Goal: Task Accomplishment & Management: Manage account settings

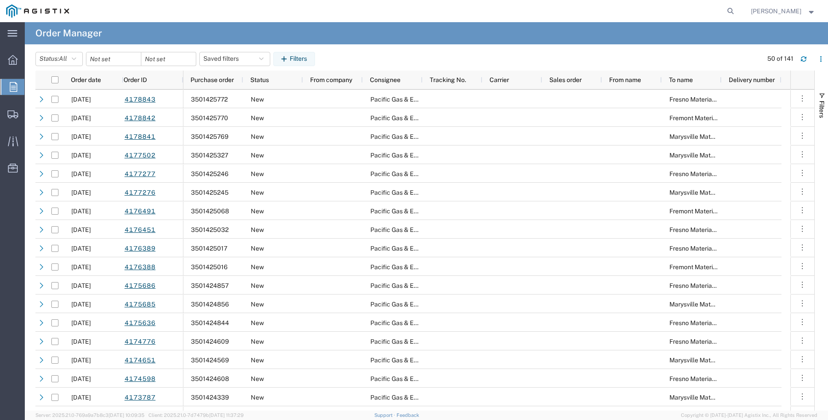
click at [16, 90] on icon at bounding box center [14, 87] width 8 height 10
click at [12, 88] on icon at bounding box center [14, 87] width 8 height 10
click at [136, 58] on icon at bounding box center [134, 59] width 3 height 3
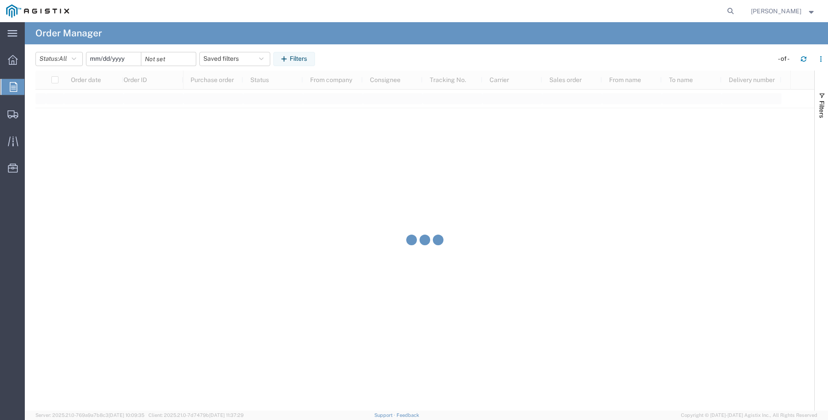
click at [126, 62] on input "date" at bounding box center [113, 58] width 55 height 13
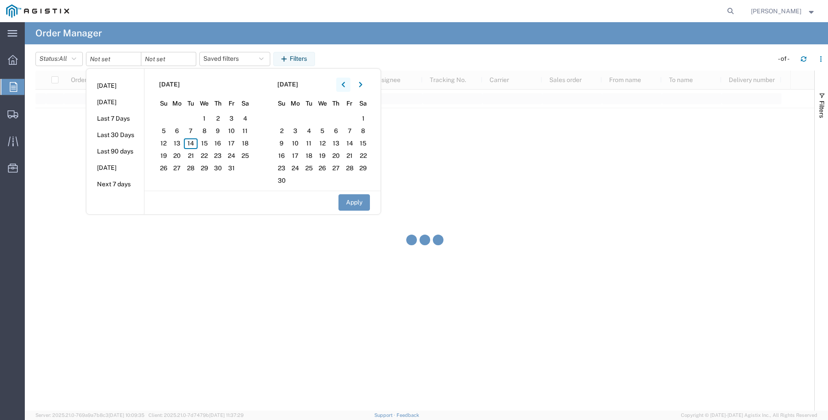
click at [345, 85] on icon "button" at bounding box center [343, 84] width 3 height 5
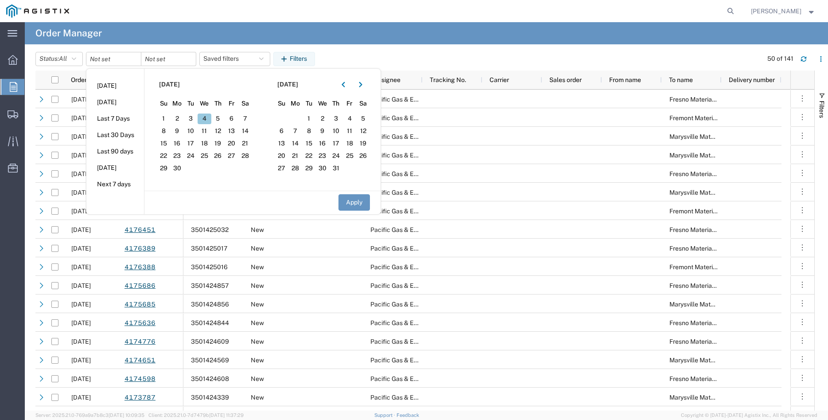
click at [209, 118] on span "4" at bounding box center [205, 118] width 14 height 11
click at [357, 201] on button "Apply" at bounding box center [354, 202] width 31 height 16
type input "2025-06-04"
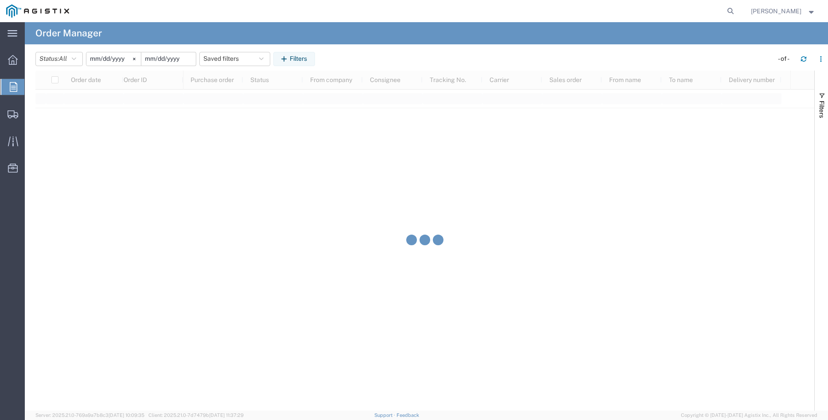
click at [177, 60] on input "date" at bounding box center [168, 58] width 55 height 13
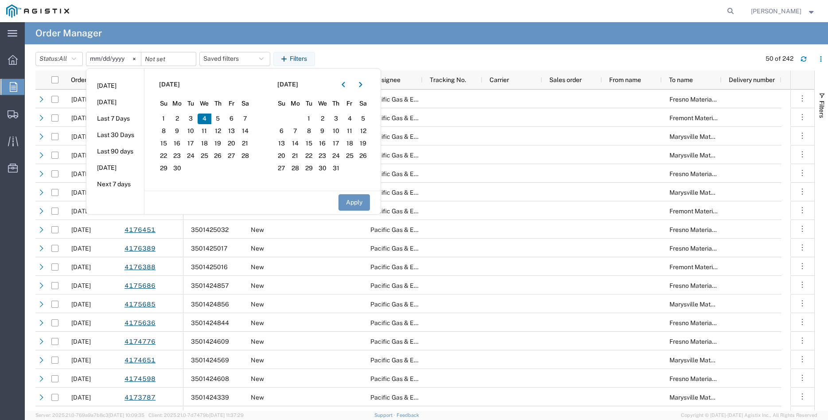
click at [208, 117] on span "4" at bounding box center [205, 118] width 14 height 11
click at [356, 199] on button "Apply" at bounding box center [354, 202] width 31 height 16
type input "2025-06-04"
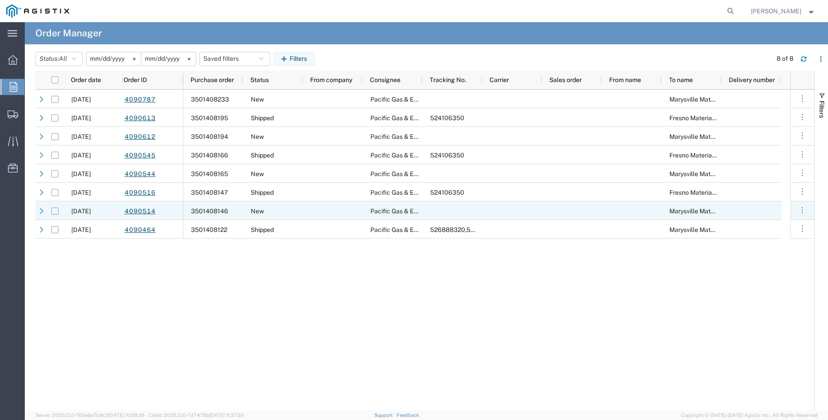
click at [55, 212] on input "Press Space to toggle row selection (unchecked)" at bounding box center [54, 210] width 7 height 7
checkbox input "true"
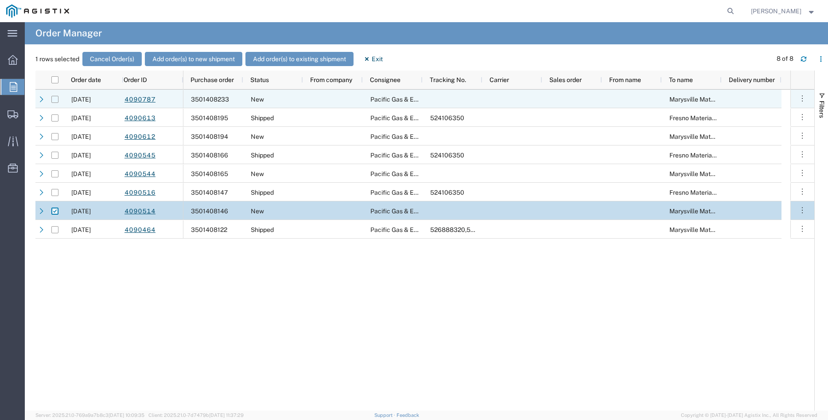
click at [55, 102] on input "Press Space to toggle row selection (unchecked)" at bounding box center [54, 99] width 7 height 7
checkbox input "true"
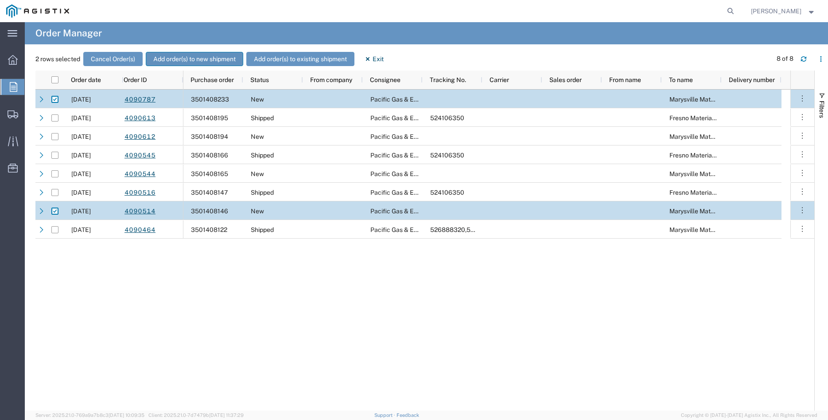
click at [179, 59] on button "Add order(s) to new shipment" at bounding box center [194, 59] width 97 height 14
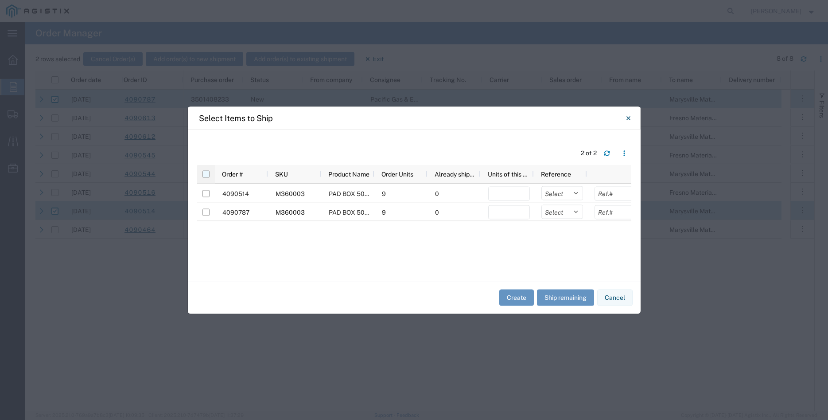
click at [204, 175] on input "checkbox" at bounding box center [205, 173] width 7 height 7
checkbox input "true"
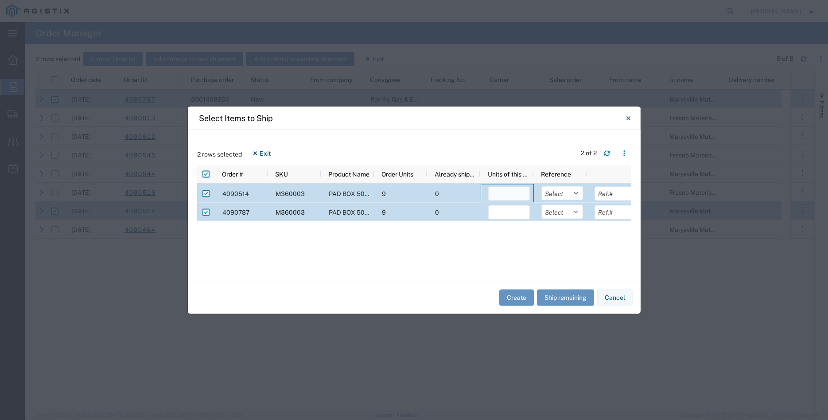
click at [493, 193] on input "number" at bounding box center [509, 193] width 42 height 14
type input "9"
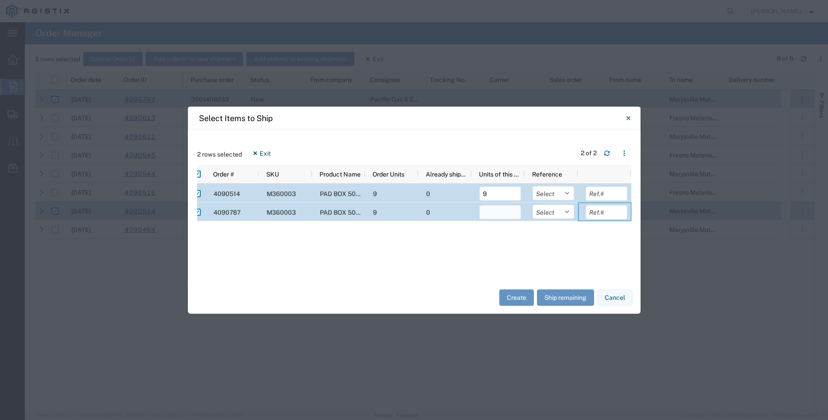
click at [503, 215] on input "number" at bounding box center [500, 212] width 42 height 14
type input "9"
click at [533, 186] on select "Select Purchase Order Delivery Number" at bounding box center [554, 193] width 42 height 14
select select "PURCHORD"
click option "Purchase Order" at bounding box center [0, 0] width 0 height 0
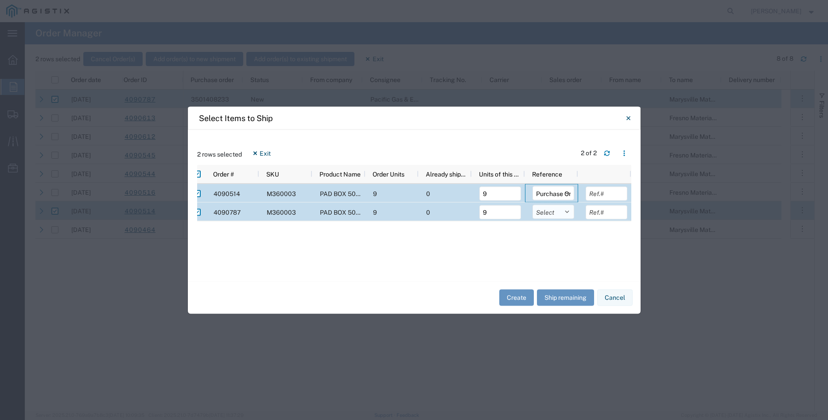
click at [533, 204] on select "Select Purchase Order Delivery Number" at bounding box center [554, 211] width 42 height 14
select select "PURCHORD"
click option "Purchase Order" at bounding box center [0, 0] width 0 height 0
click at [594, 194] on input "text" at bounding box center [607, 193] width 42 height 14
type input "6465.24"
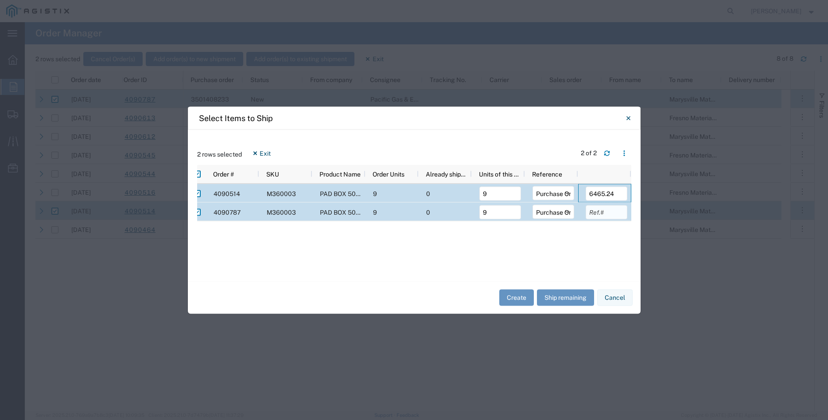
click at [611, 212] on input "text" at bounding box center [607, 212] width 42 height 14
type input "6465.24"
click at [608, 245] on div "4090514 M360003 PAD BOX 50" X 52" X 18" 3-WIRE XFMR 9 0 9 Select Purchase Order…" at bounding box center [414, 227] width 434 height 88
click at [510, 297] on button "Create" at bounding box center [516, 297] width 35 height 16
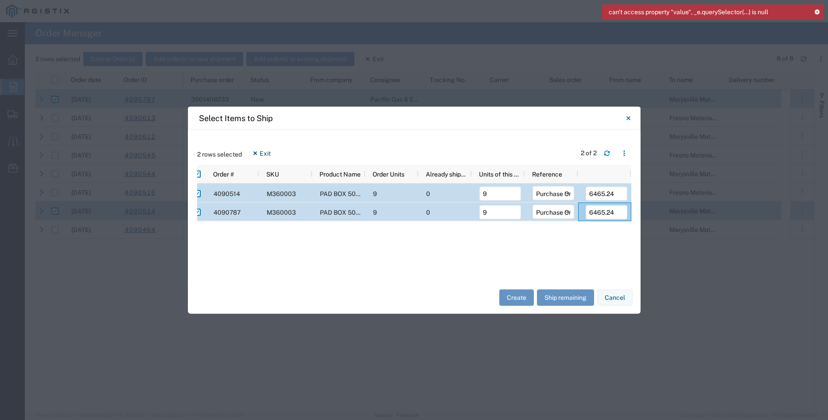
click at [818, 12] on icon at bounding box center [817, 11] width 6 height 5
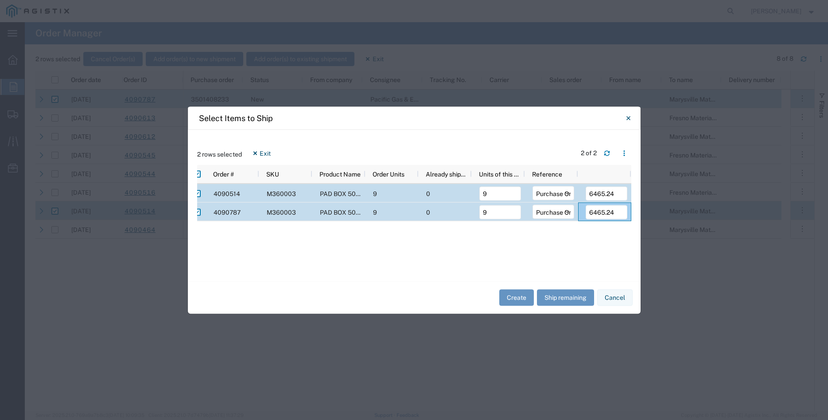
scroll to position [0, 0]
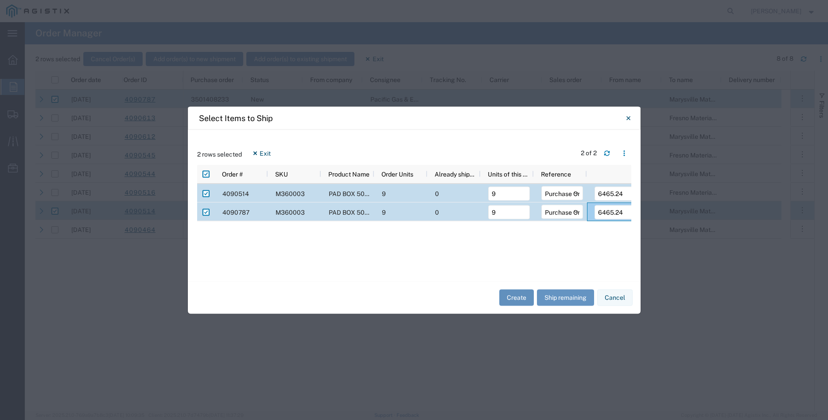
click at [518, 296] on button "Create" at bounding box center [516, 297] width 35 height 16
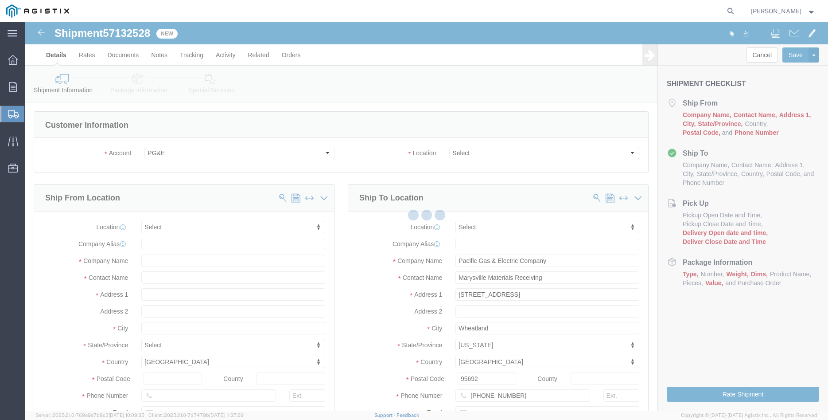
select select
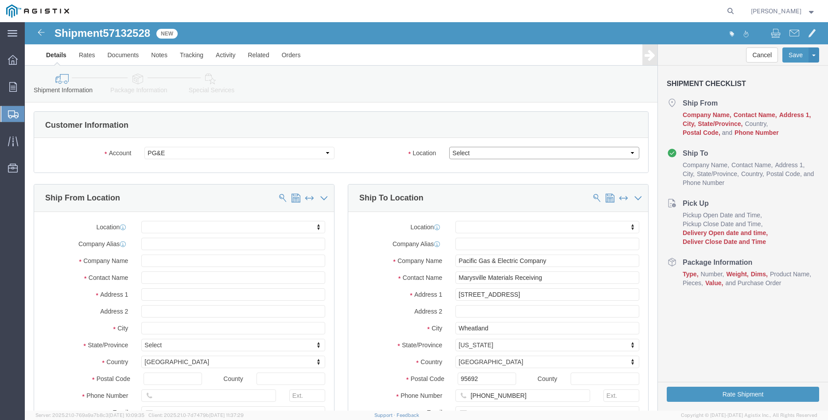
click select "Select All Others Fremont DC Fresno DC Wheatland DC"
select select "19996"
click option "Wheatland DC"
click body "Shipment 57132528 New Details Rates Documents Notes Tracking Activity Related O…"
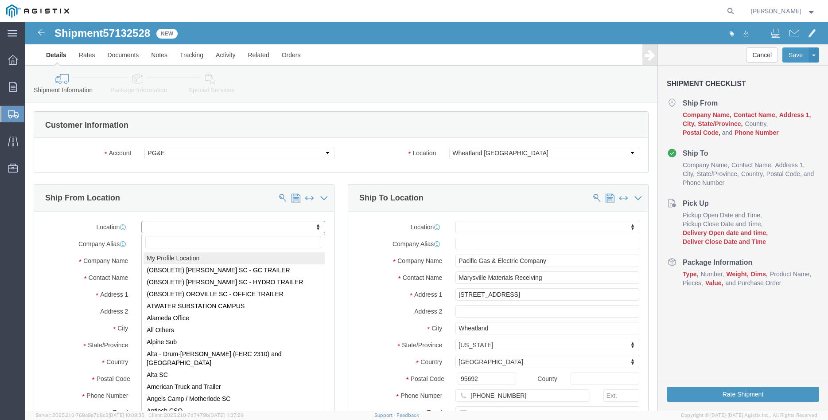
select select "MYPROFILE"
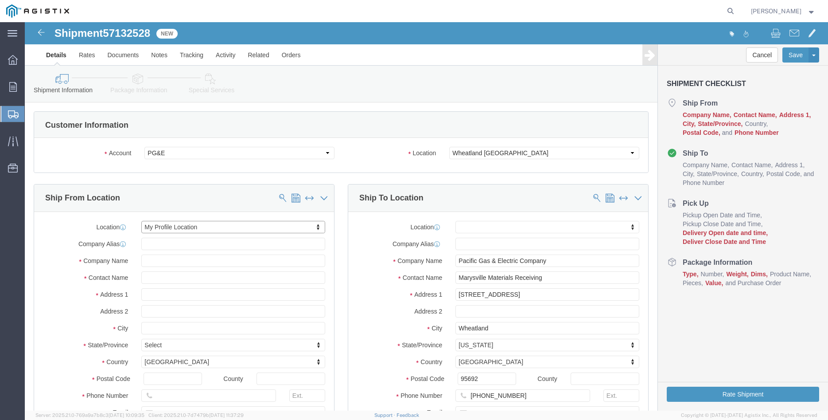
type input "305 GANDY DANCER DR"
type input "95377"
type input "209-832-7003"
type input "betty@madrugaironworks.com"
checkbox input "true"
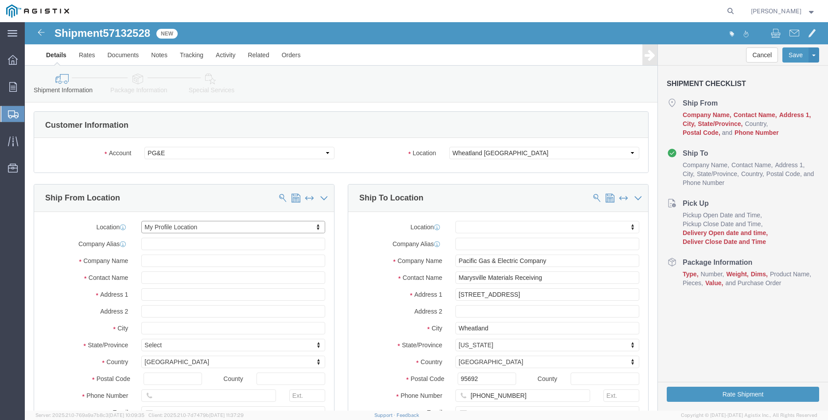
type input "Madruga Iron Works Inc"
type input "[PERSON_NAME]"
type input "TRACY"
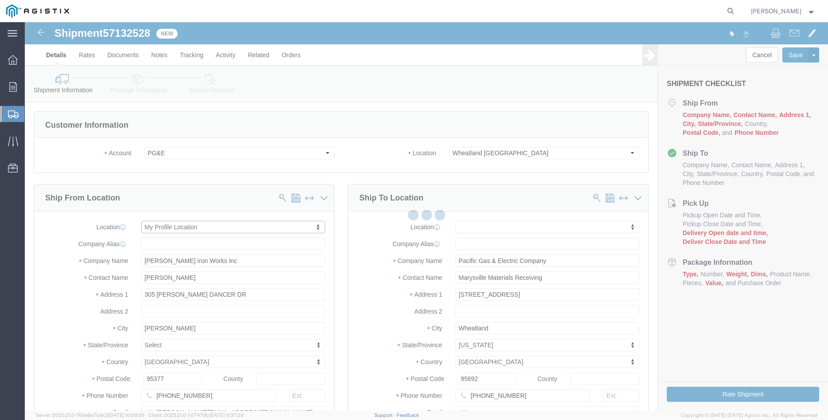
select select "CA"
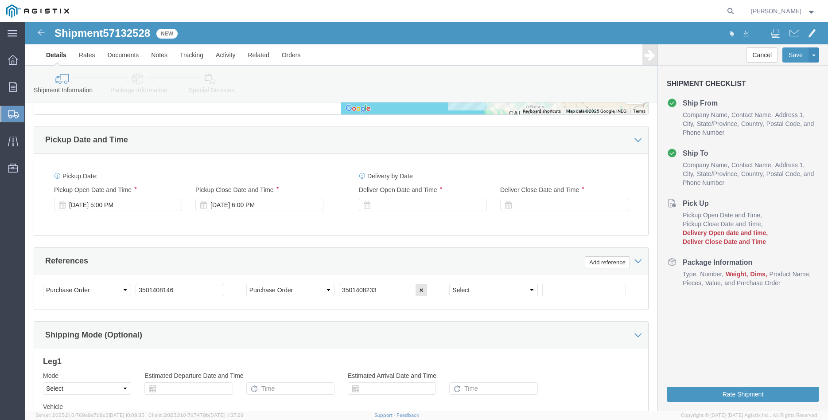
scroll to position [542, 0]
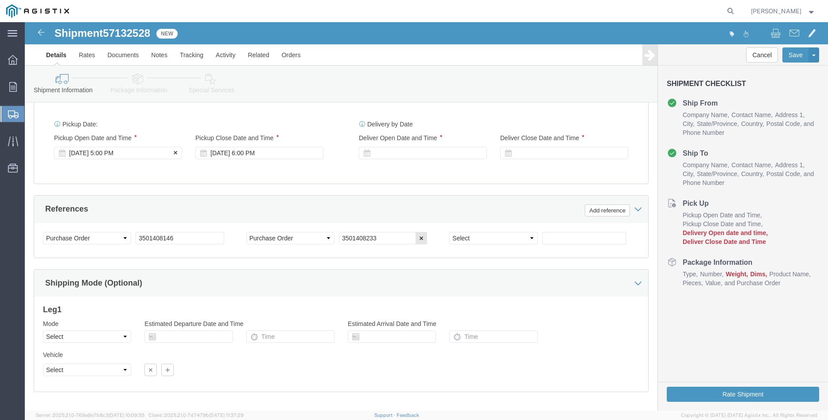
click div "Oct 14 2025 5:00 PM"
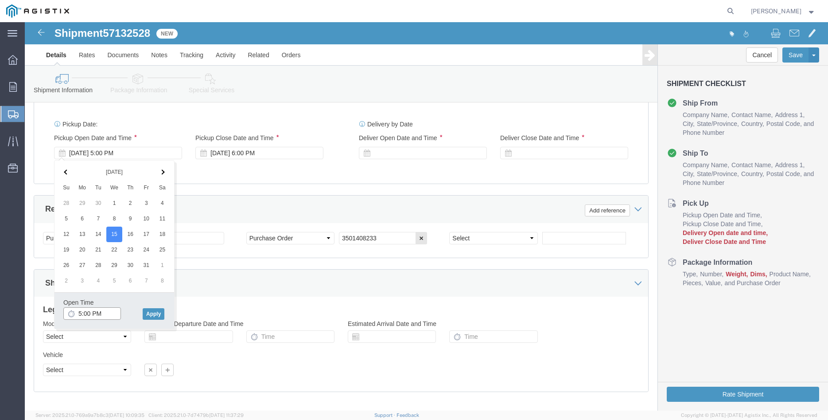
click input "5:00 PM"
type input "8:00 AM"
click button "Apply"
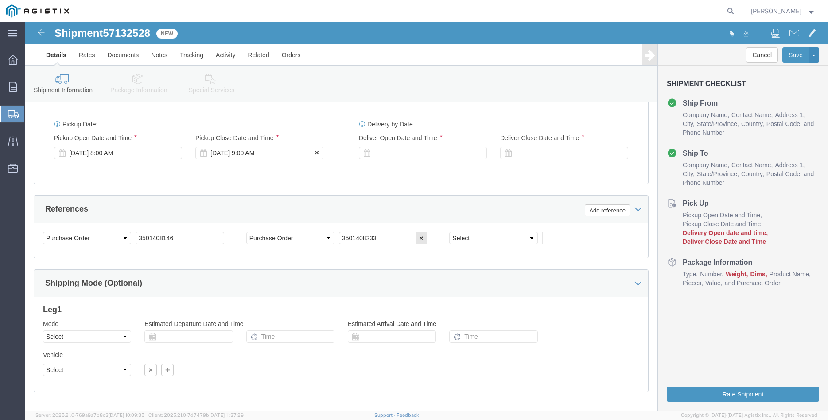
click div "Oct 15 2025 9:00 AM"
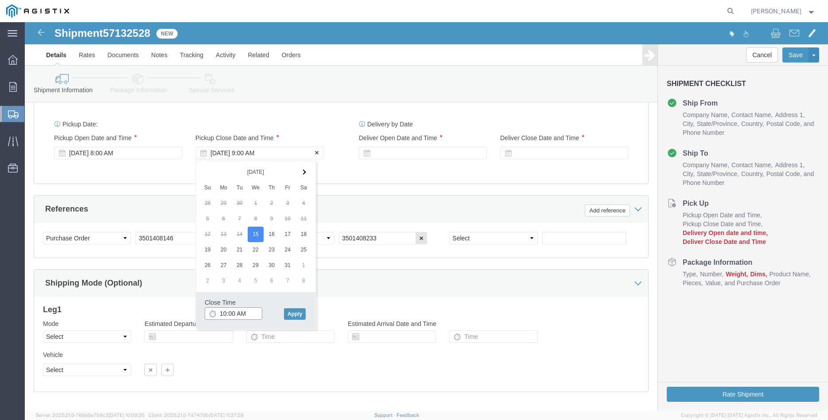
type input "10:00 AM"
click button "Apply"
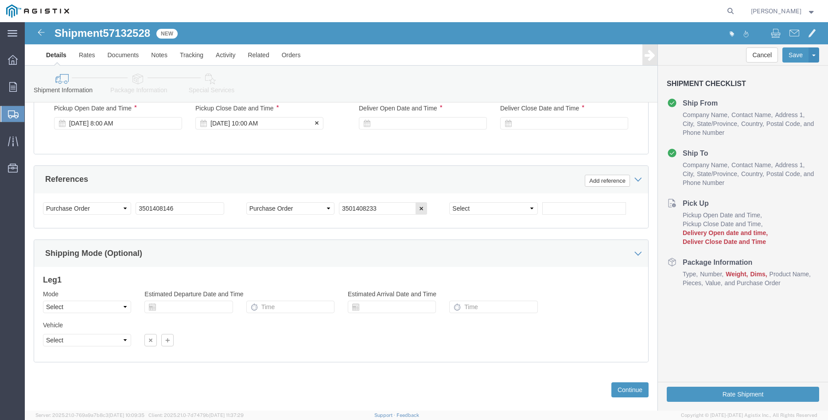
scroll to position [585, 0]
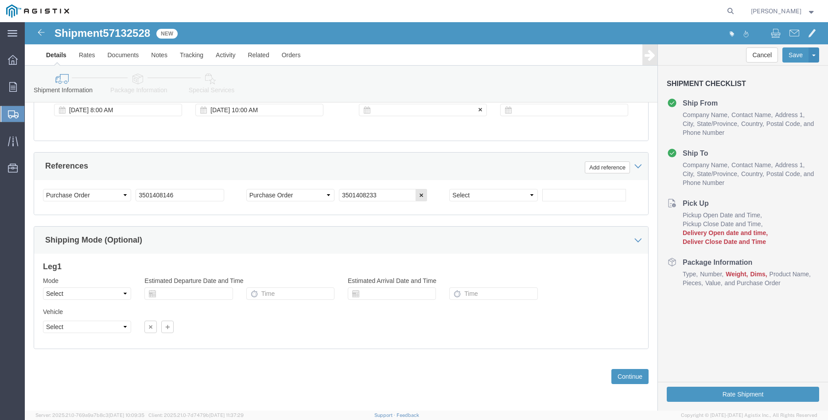
click div
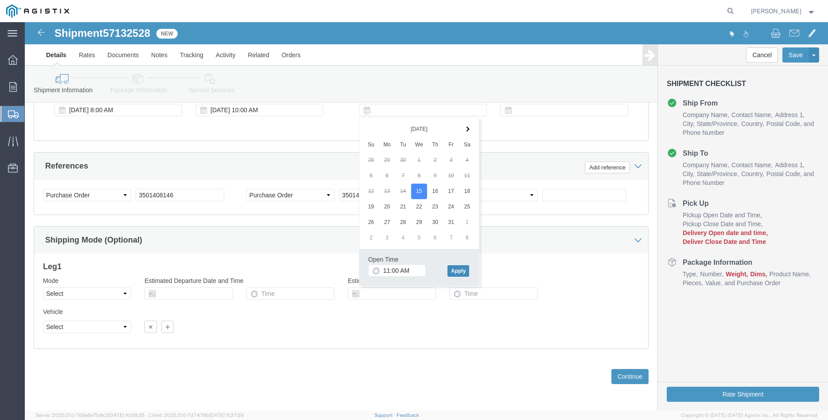
click button "Apply"
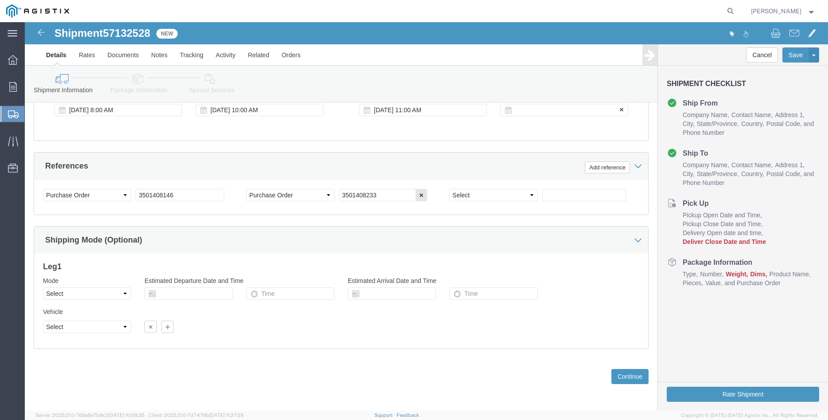
click div
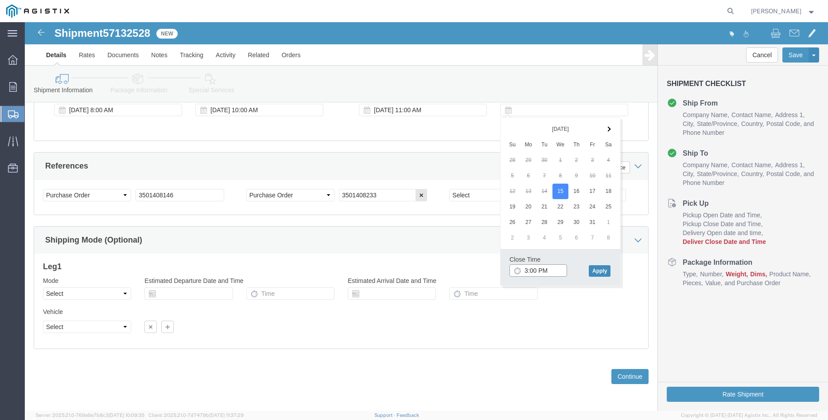
type input "3:00 PM"
click button "Apply"
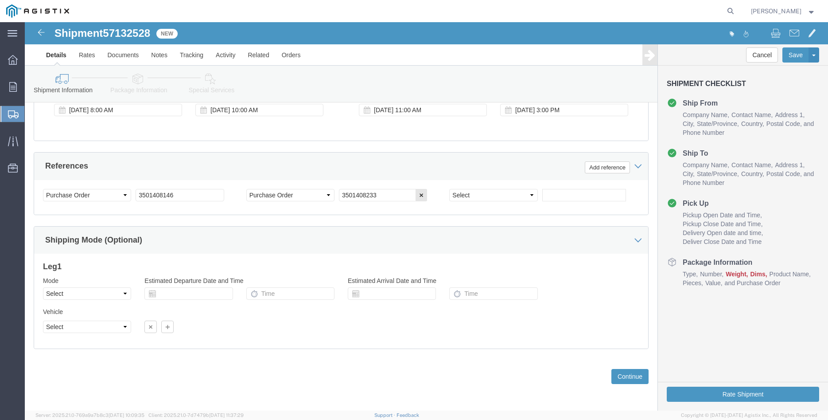
click div "Customer Information Account Select Madruga Iron Works Inc PG&E Location Select…"
click select "Select Air Less than Truckload Multi-Leg Ocean Freight Rail Small Parcel Truckl…"
select select "TL"
click option "Truckload"
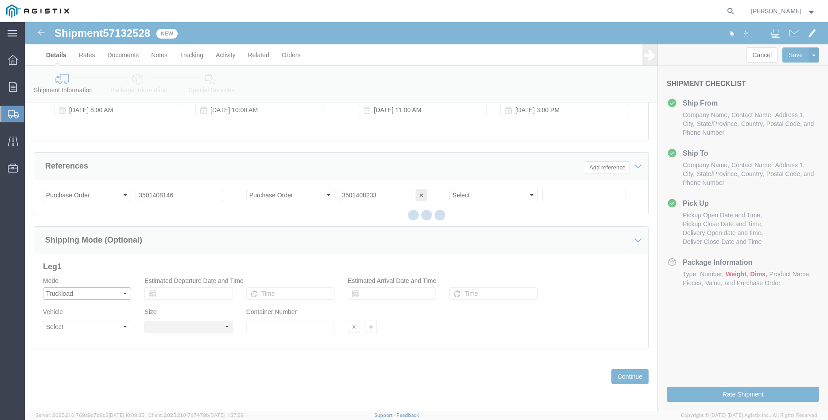
select select
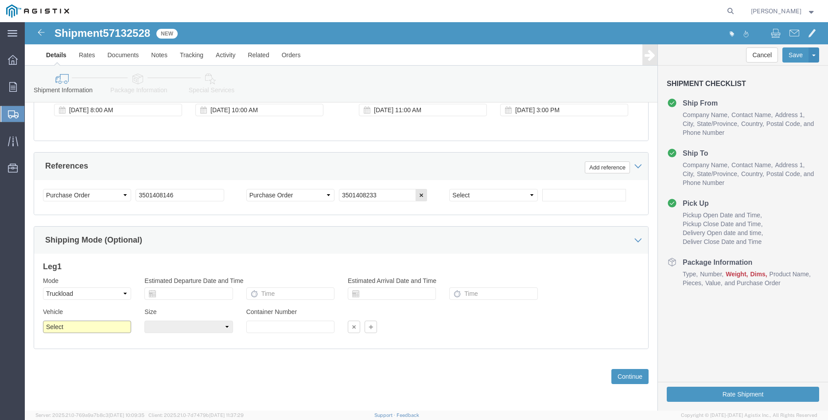
click select "Select 1-Ton (PSS) 10 Wheel 10 Yard Dump Truck 20 Yard Dump Truck Bobtail Botto…"
select select "FLBD"
click option "Flat Bed"
click select "Select 35 Feet 20 Feet 28 Feet 53 Feet 40 Feet 48 Feet"
select select "40FT"
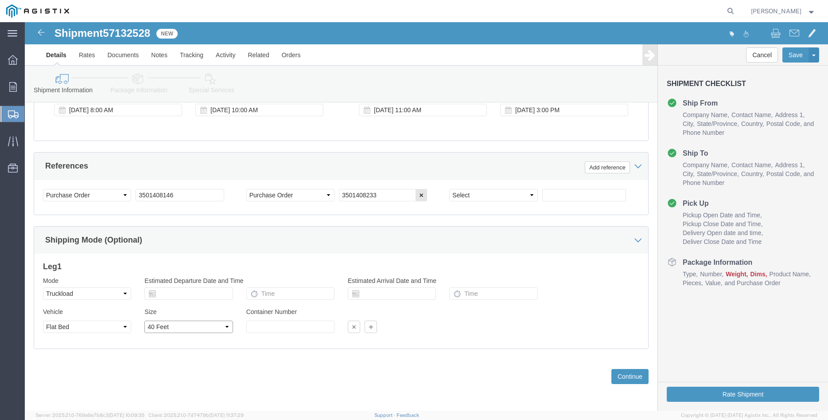
click option "40 Feet"
click div "Previous Continue"
click button "Continue"
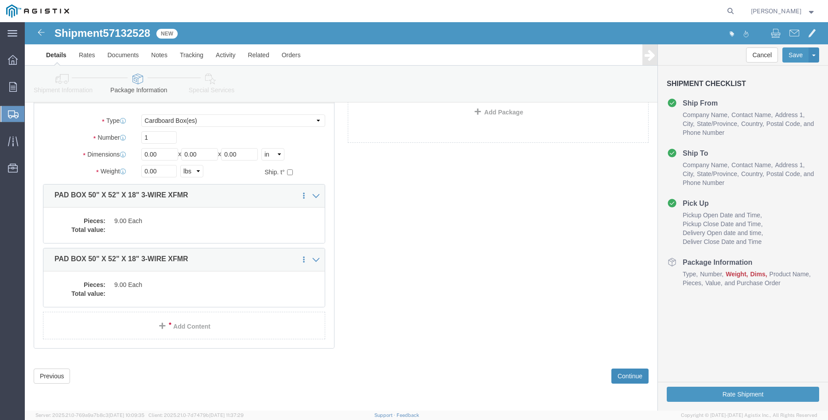
scroll to position [5, 0]
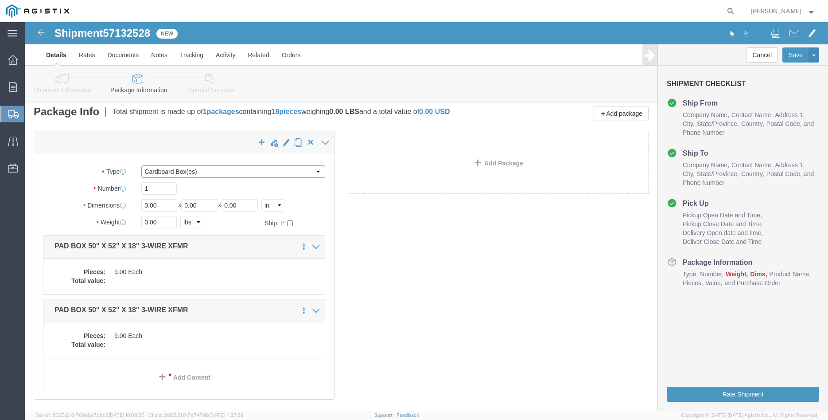
click select "Select Bulk Bundle(s) Cardboard Box(es) Carton(s) Crate(s) Drum(s) (Fiberboard)…"
select select "PONS"
click option "Pallet(s) Oversized (Not Stackable)"
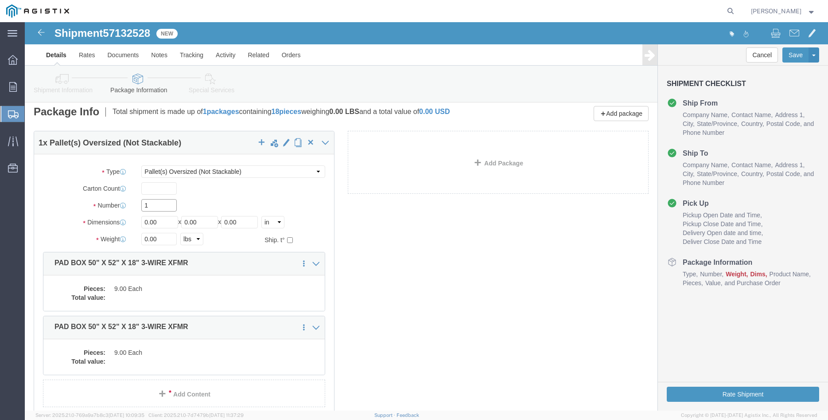
click input "1"
type input "6"
type input "64"
type input "66"
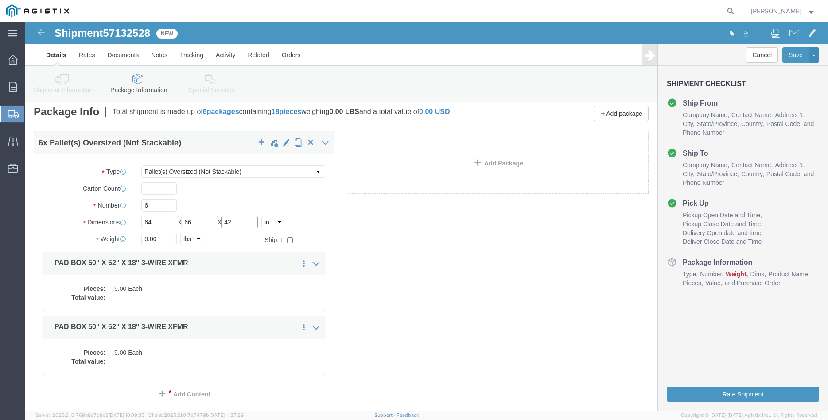
type input "42"
type input "10200"
click dd "9.00 Each"
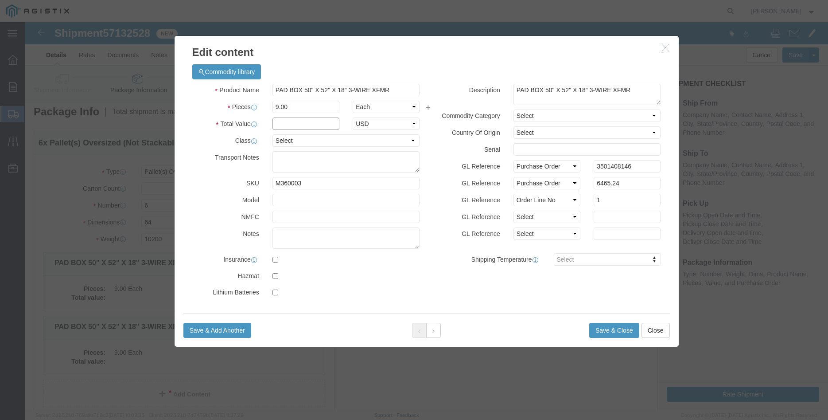
click input "text"
type input "6465.24"
click select "Select 50 55 60 65 70 85 92.5 100 125 175 250 300 400"
select select "100"
click option "100"
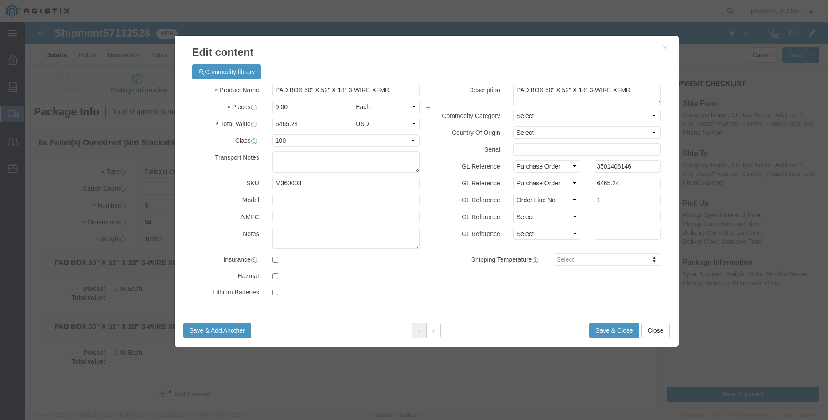
click label "GL Reference"
click button "Save & Close"
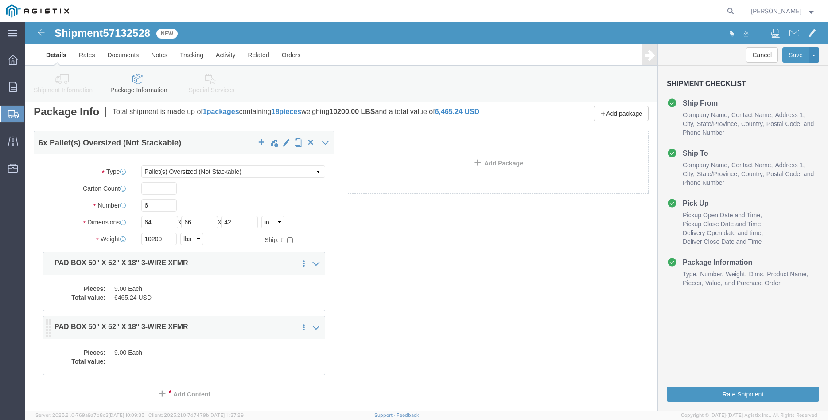
click dd "9.00 Each"
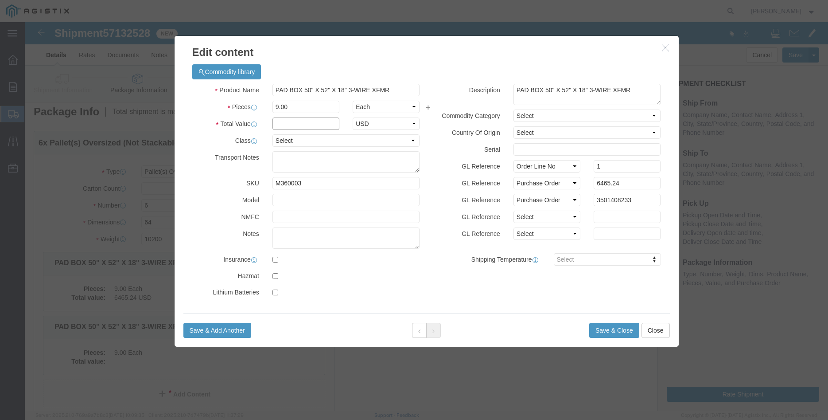
click input "text"
type input "6465.24"
click select "Select 50 55 60 65 70 85 92.5 100 125 175 250 300 400"
select select "100"
click option "100"
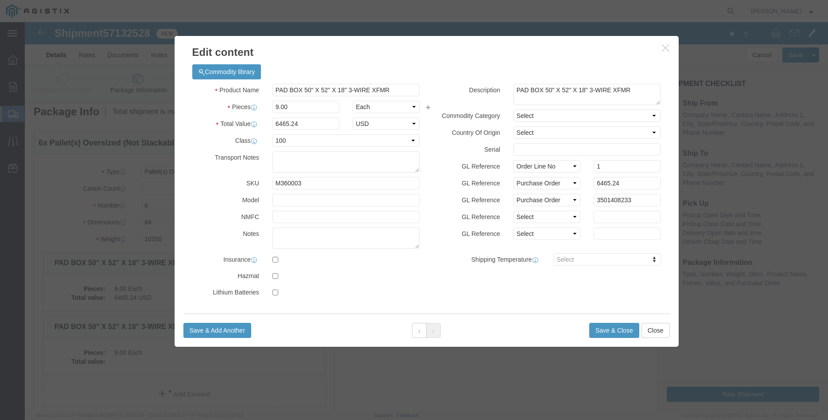
click label "GL Reference"
click button "Save & Close"
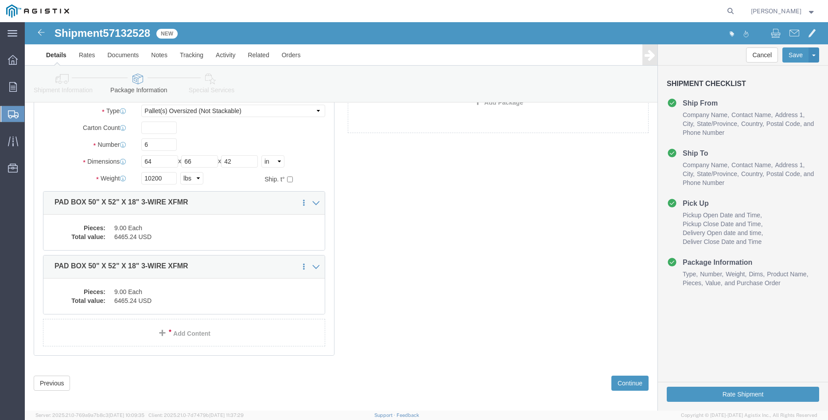
scroll to position [79, 0]
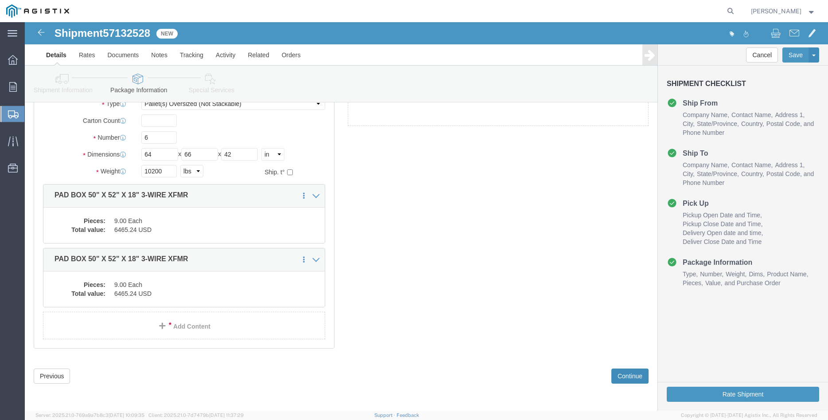
click button "Continue"
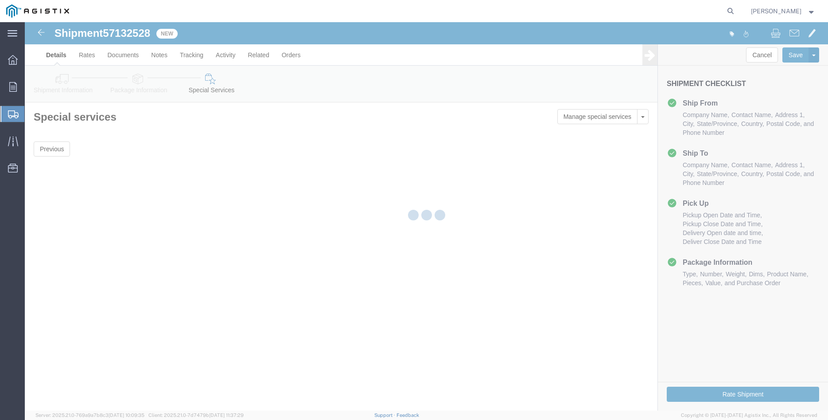
scroll to position [0, 0]
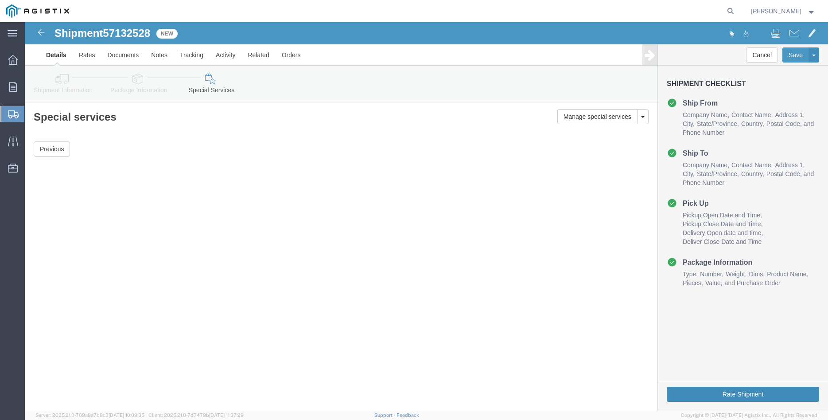
click button "Rate Shipment"
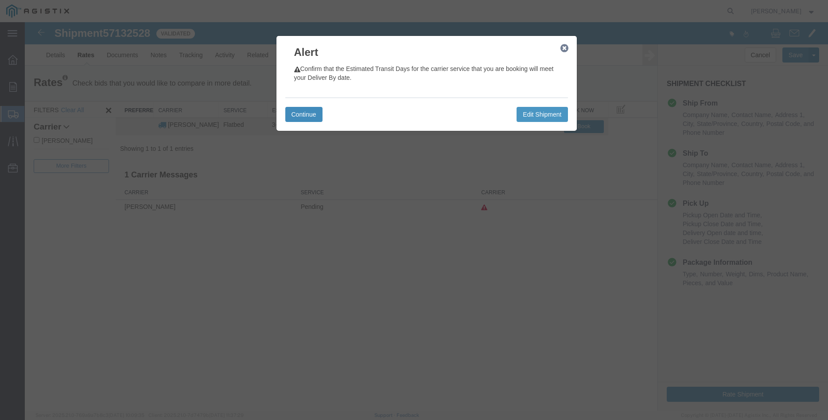
click at [315, 110] on button "Continue" at bounding box center [303, 114] width 37 height 15
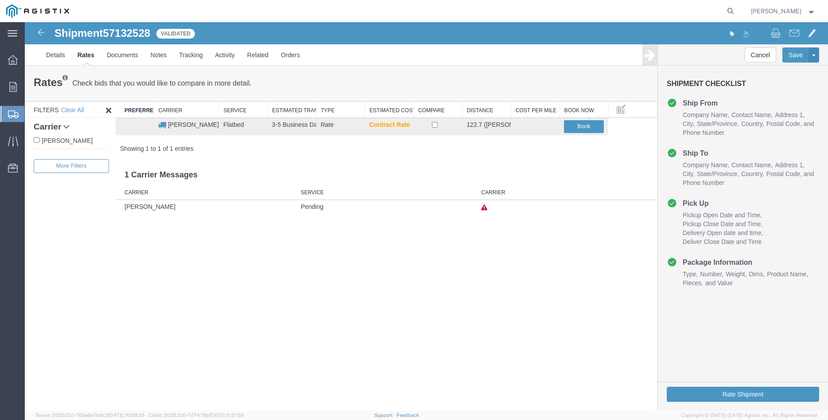
click at [37, 140] on input "C.H. Robinson" at bounding box center [37, 140] width 6 height 6
checkbox input "true"
click at [438, 126] on input "checkbox" at bounding box center [435, 125] width 6 height 6
checkbox input "true"
click at [588, 131] on button "Book" at bounding box center [584, 126] width 40 height 13
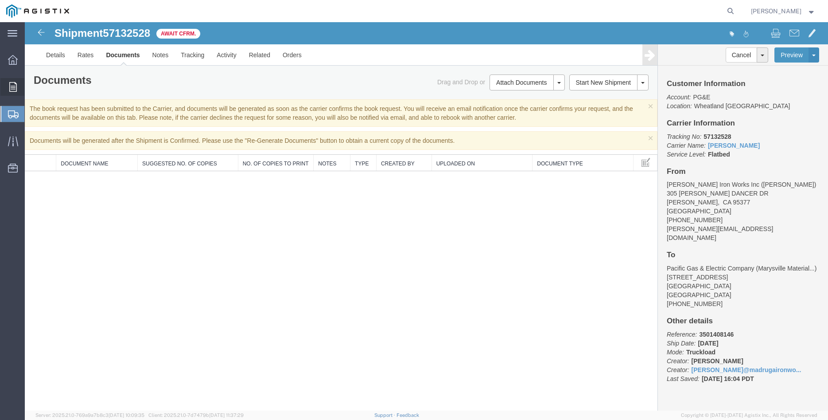
click at [15, 90] on icon at bounding box center [13, 87] width 8 height 10
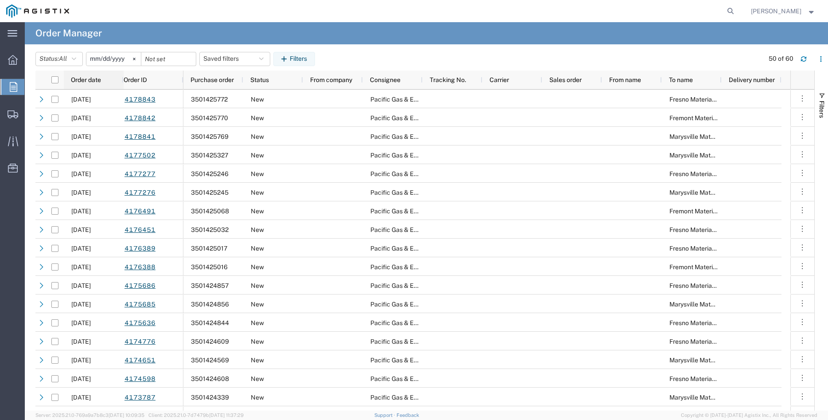
drag, startPoint x: 12, startPoint y: 84, endPoint x: 67, endPoint y: 78, distance: 55.8
click at [12, 84] on icon at bounding box center [14, 87] width 8 height 10
